Goal: Check status

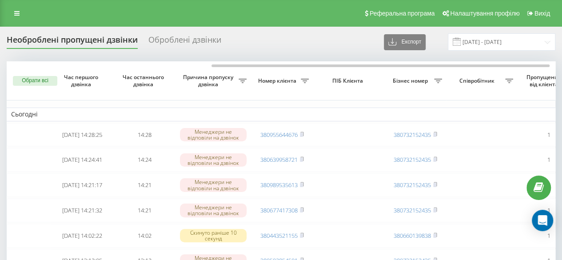
scroll to position [0, 127]
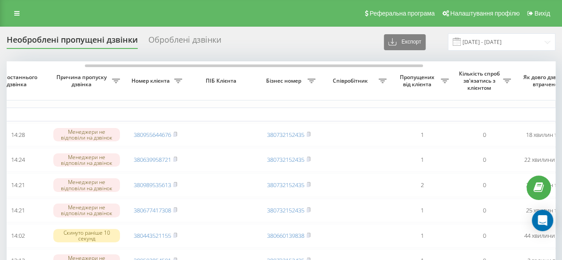
click at [66, 41] on div "Необроблені пропущені дзвінки" at bounding box center [72, 42] width 131 height 14
click at [14, 12] on icon at bounding box center [16, 13] width 5 height 6
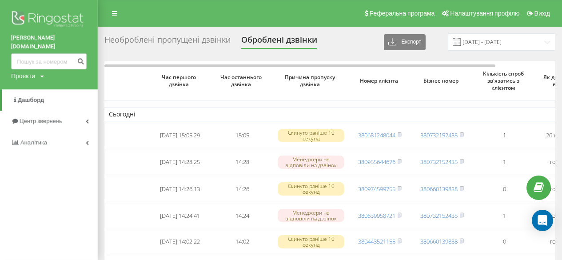
click at [86, 140] on icon at bounding box center [87, 142] width 3 height 4
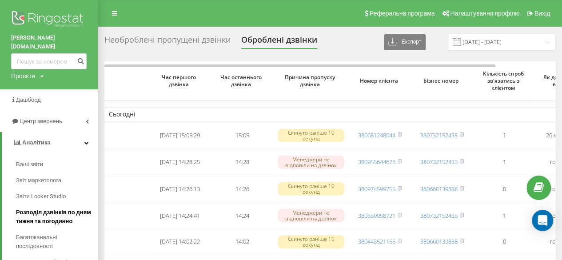
click at [38, 215] on span "Розподіл дзвінків по дням тижня та погодинно" at bounding box center [54, 217] width 77 height 18
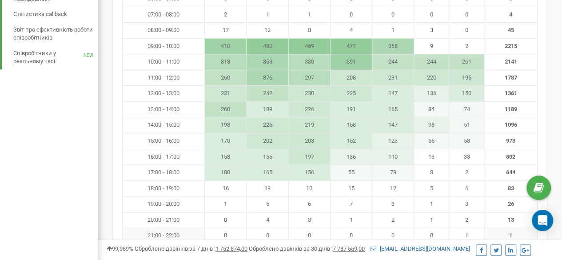
scroll to position [148, 0]
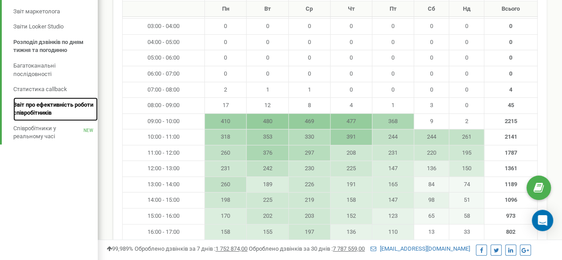
click at [72, 105] on span "Звіт про ефективність роботи співробітників" at bounding box center [53, 109] width 80 height 16
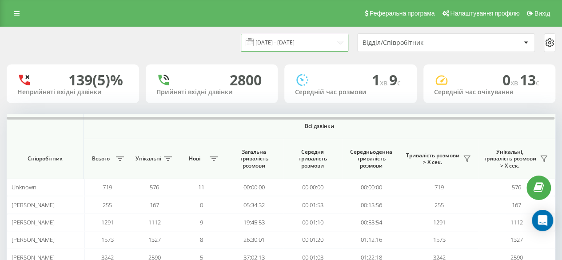
click at [297, 39] on input "21.07.2025 - 21.08.2025" at bounding box center [295, 42] width 108 height 17
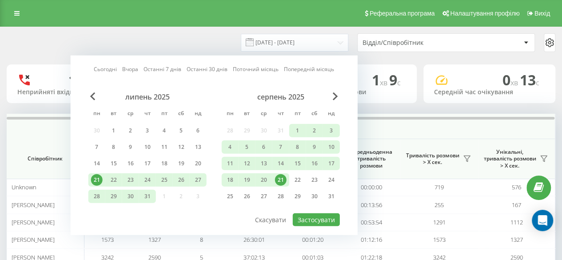
drag, startPoint x: 111, startPoint y: 66, endPoint x: 140, endPoint y: 91, distance: 37.9
click at [111, 66] on link "Сьогодні" at bounding box center [105, 69] width 23 height 8
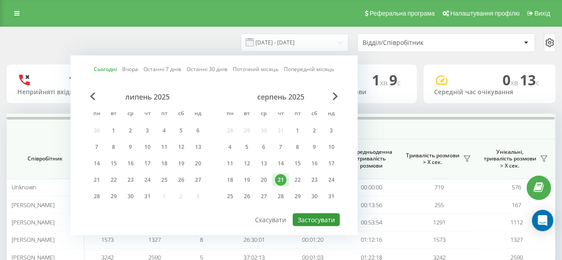
click at [322, 216] on button "Застосувати" at bounding box center [316, 219] width 47 height 13
type input "21.08.2025 - 21.08.2025"
